Goal: Task Accomplishment & Management: Manage account settings

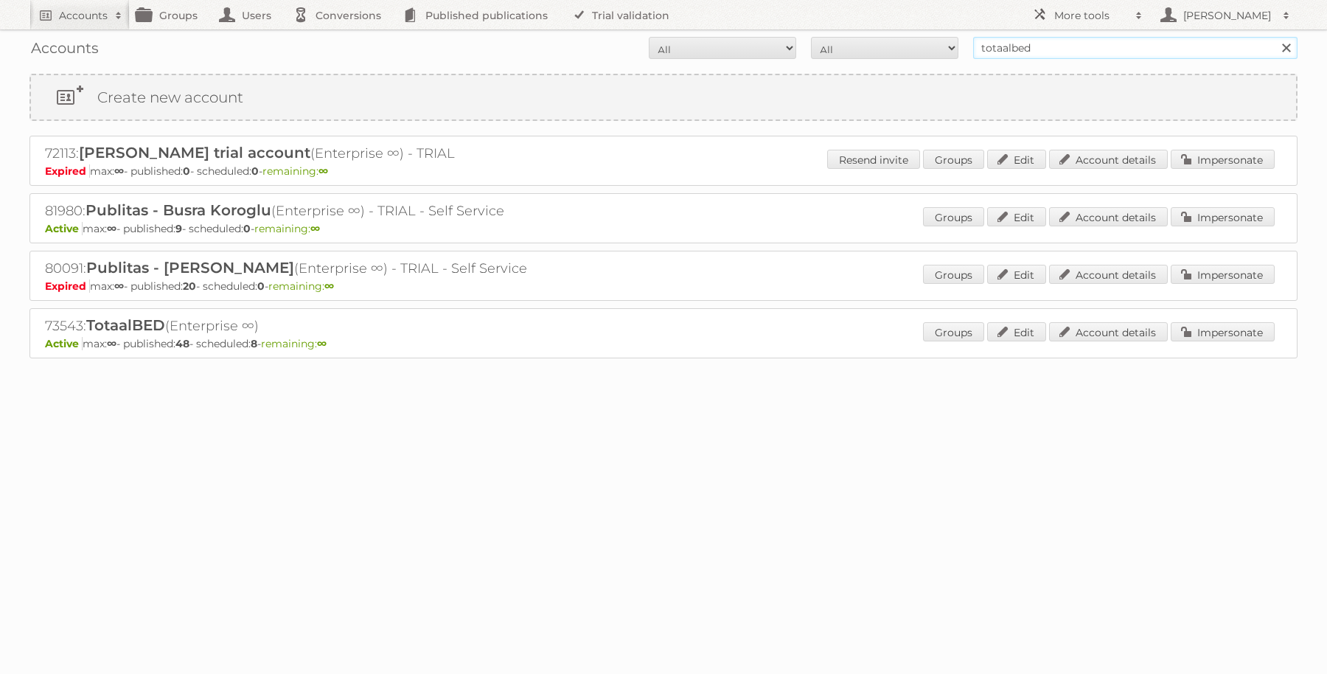
drag, startPoint x: 1121, startPoint y: 44, endPoint x: 835, endPoint y: 35, distance: 286.2
click at [835, 35] on div "Accounts All Active Expired Pending All Paid Trials Self service totaalbed Sear…" at bounding box center [663, 47] width 1268 height 37
type input "hema"
click at [1275, 37] on input "Search" at bounding box center [1286, 48] width 22 height 22
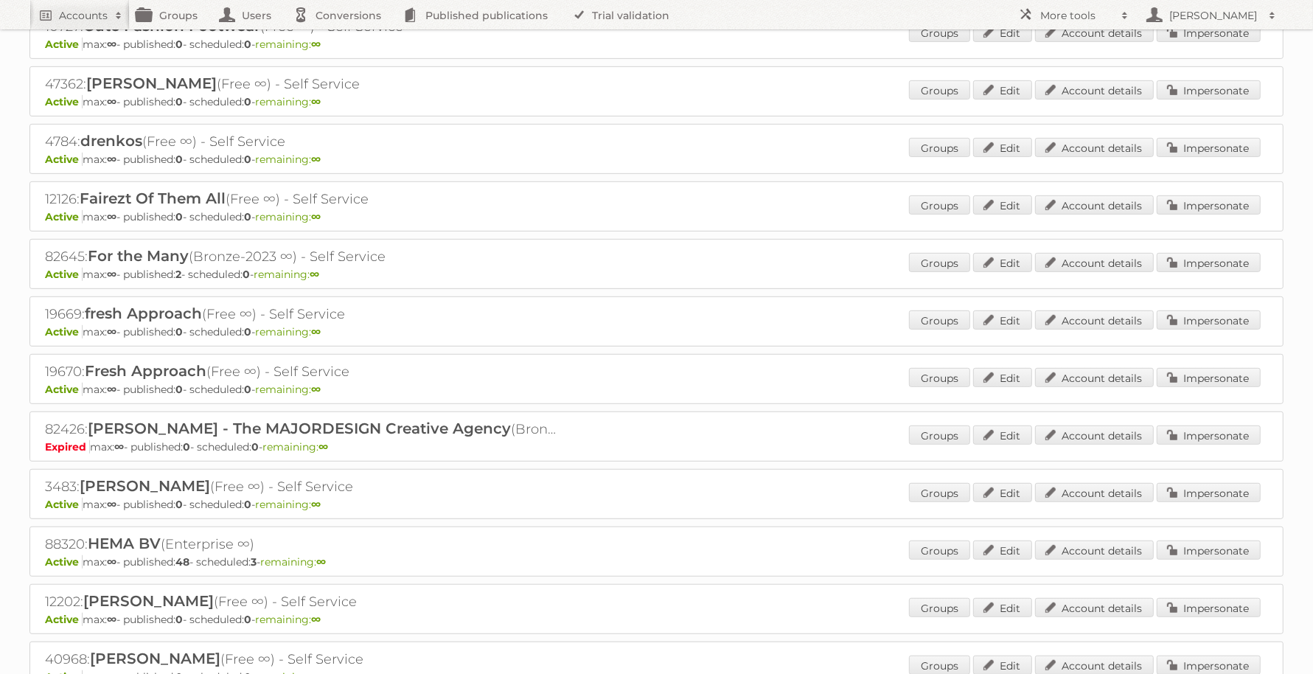
scroll to position [829, 0]
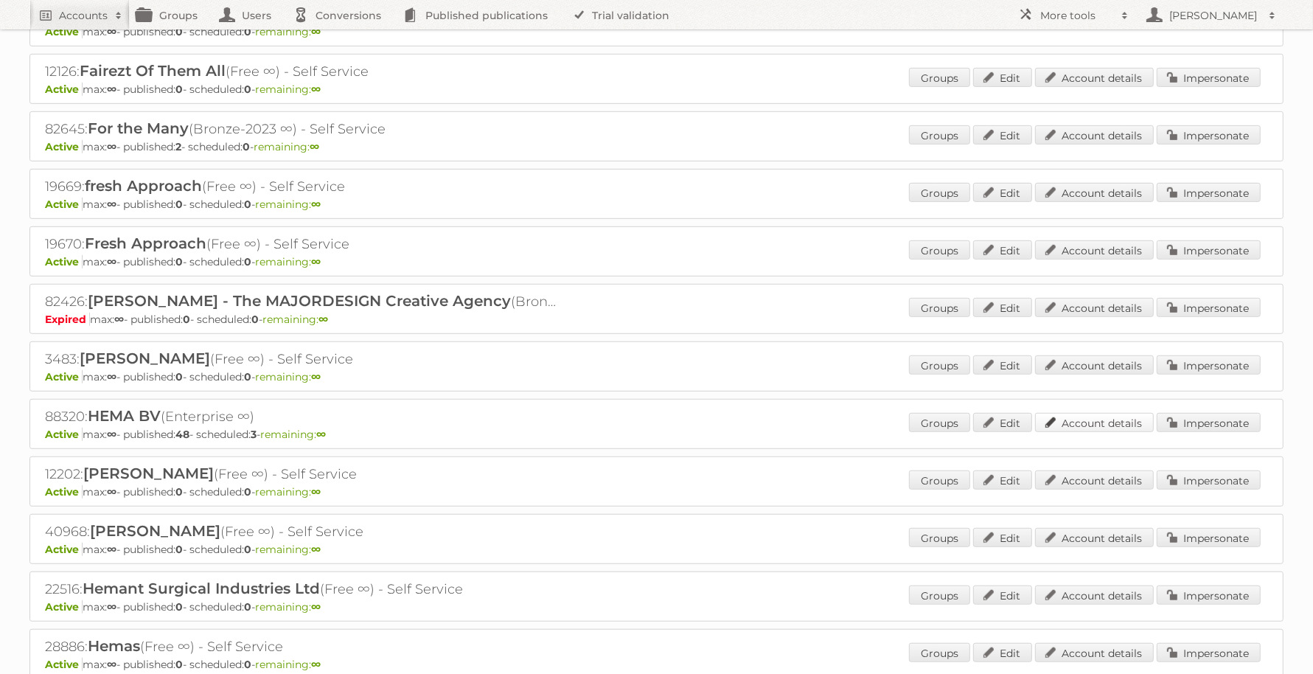
click at [1113, 413] on link "Account details" at bounding box center [1094, 422] width 119 height 19
